Goal: Information Seeking & Learning: Learn about a topic

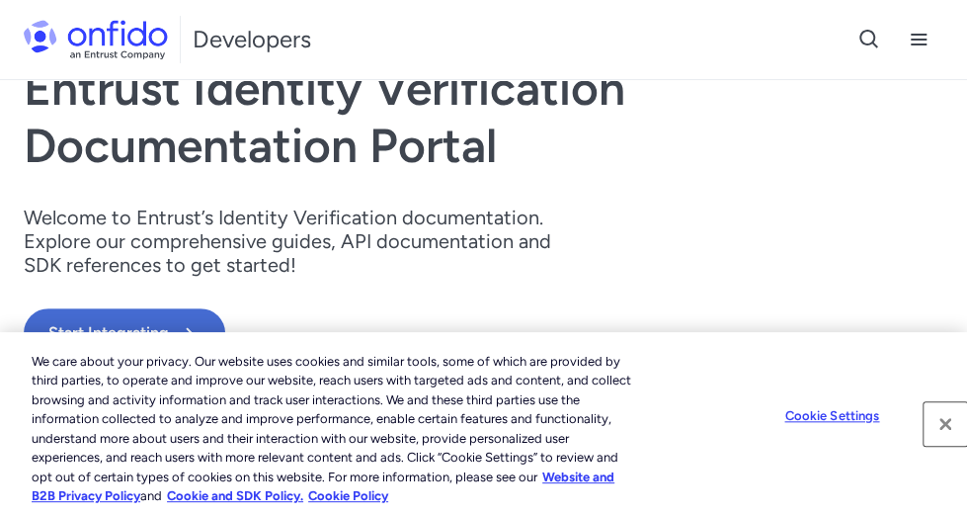
click at [955, 427] on button "Close" at bounding box center [945, 423] width 43 height 43
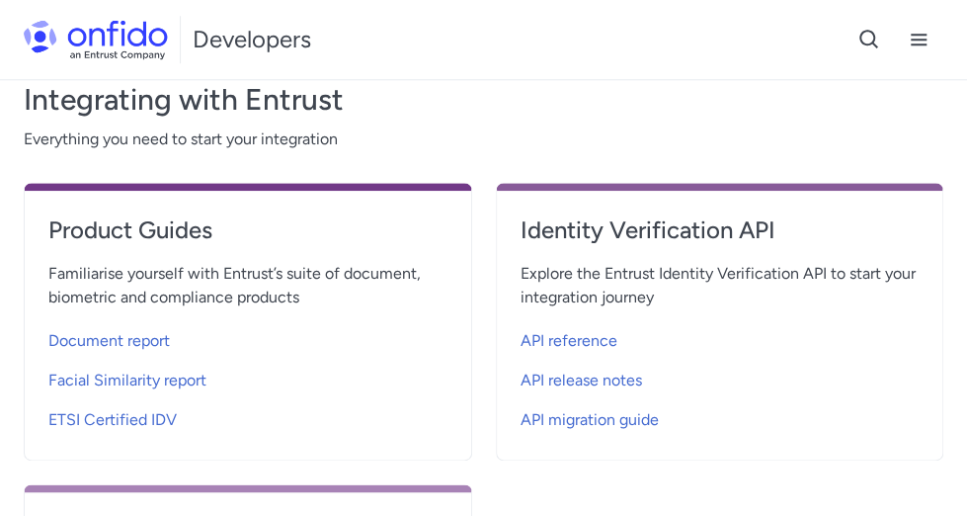
scroll to position [662, 0]
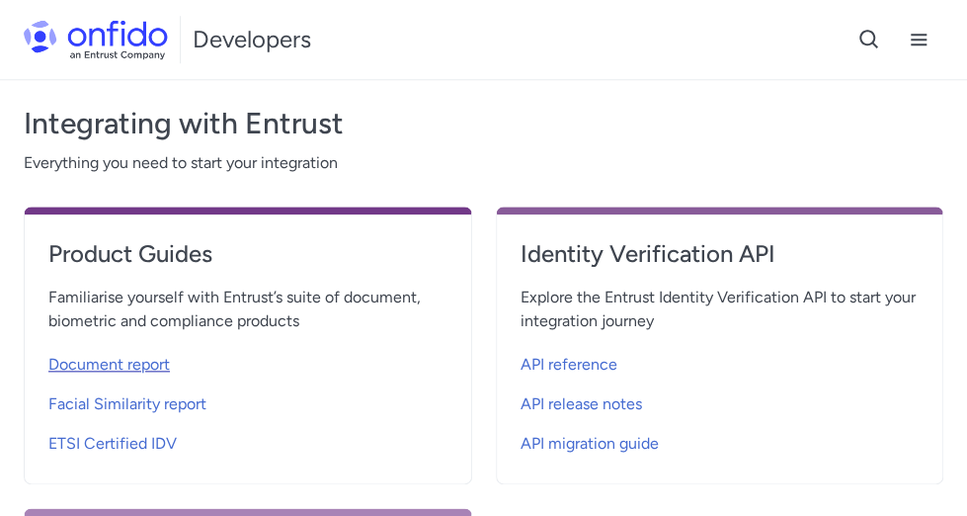
click at [133, 363] on span "Document report" at bounding box center [109, 365] width 122 height 24
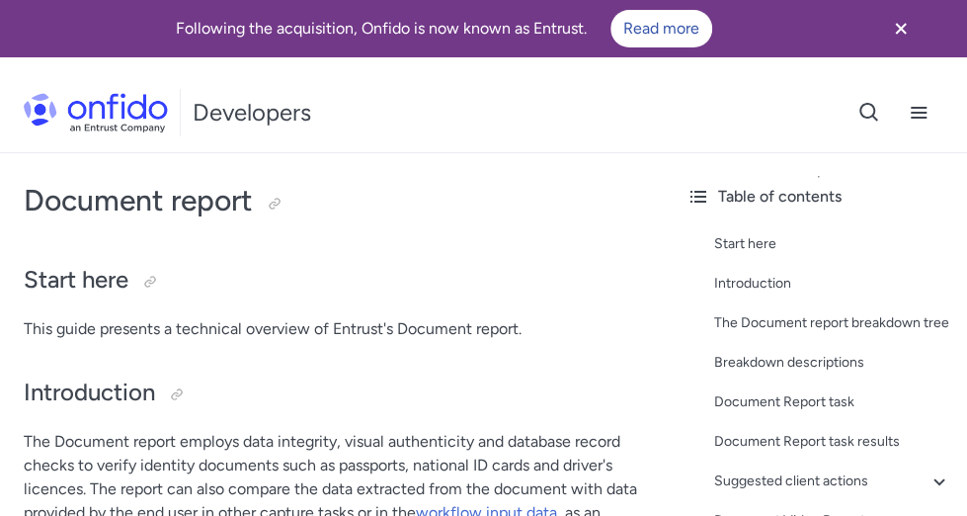
scroll to position [662, 0]
